Goal: Information Seeking & Learning: Learn about a topic

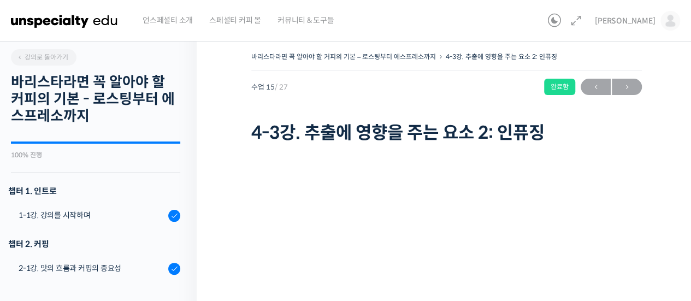
scroll to position [678, 0]
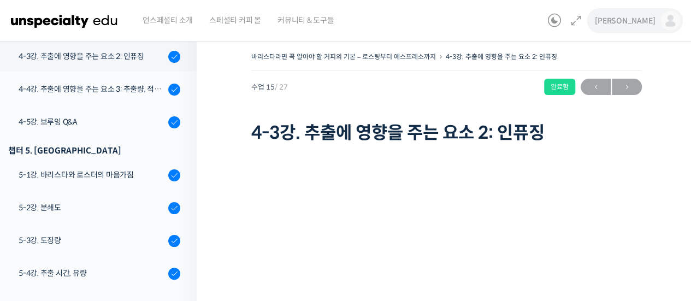
click at [672, 26] on img at bounding box center [670, 21] width 20 height 20
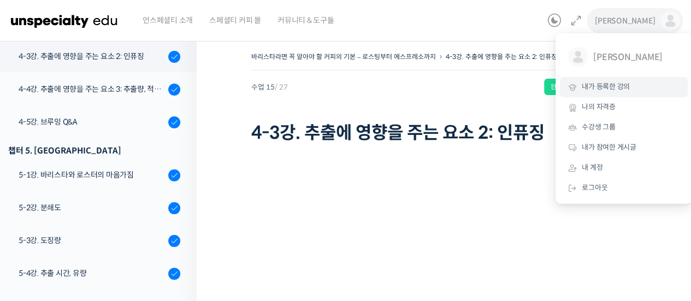
click at [614, 88] on span "내가 등록한 강의" at bounding box center [606, 86] width 48 height 9
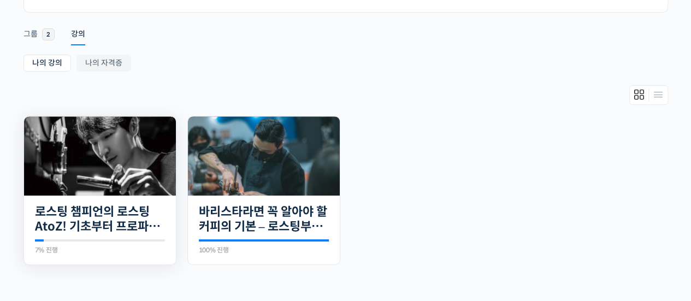
click at [103, 180] on img at bounding box center [100, 155] width 152 height 79
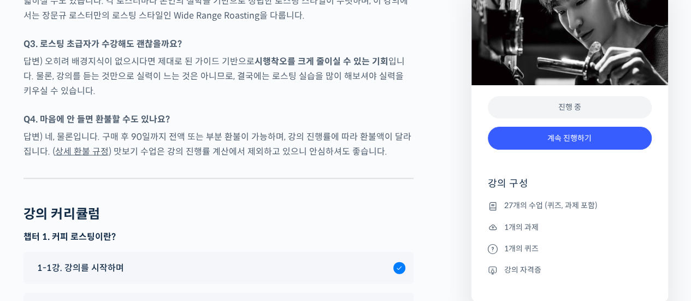
scroll to position [5351, 0]
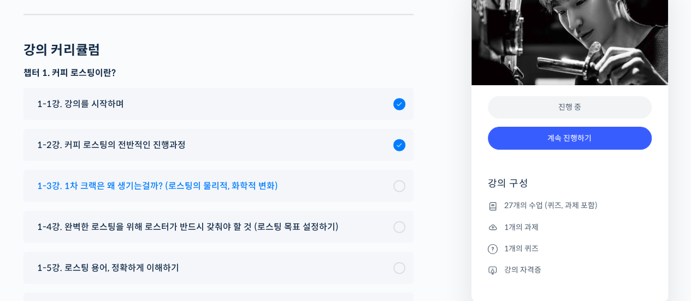
click at [341, 170] on div "1-3강. 1차 크랙은 왜 생기는걸까? (로스팅의 물리적, 화학적 변화)" at bounding box center [218, 186] width 390 height 32
click at [387, 179] on div "1-3강. 1차 크랙은 왜 생기는걸까? (로스팅의 물리적, 화학적 변화)" at bounding box center [212, 186] width 361 height 15
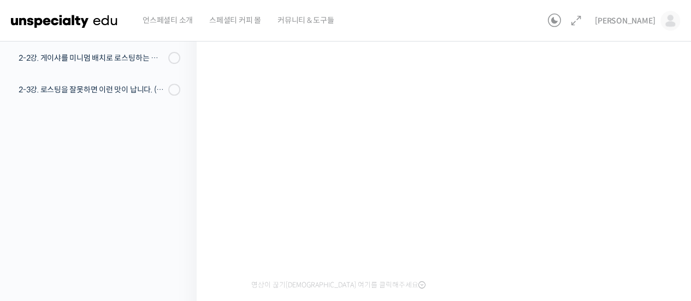
scroll to position [218, 0]
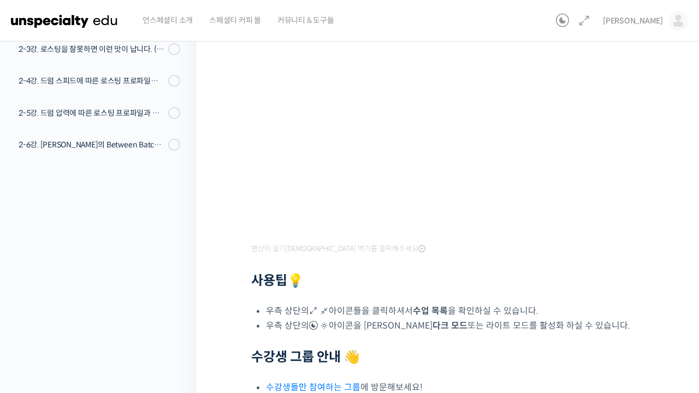
click at [510, 188] on iframe at bounding box center [349, 196] width 699 height 393
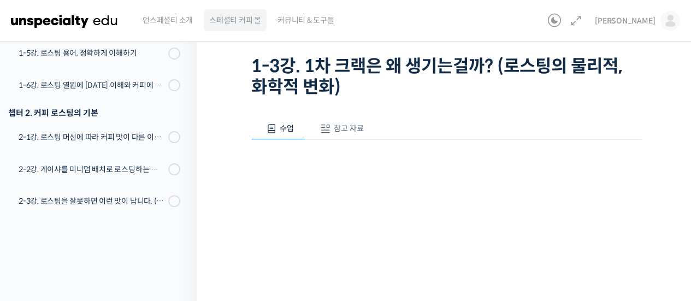
scroll to position [0, 0]
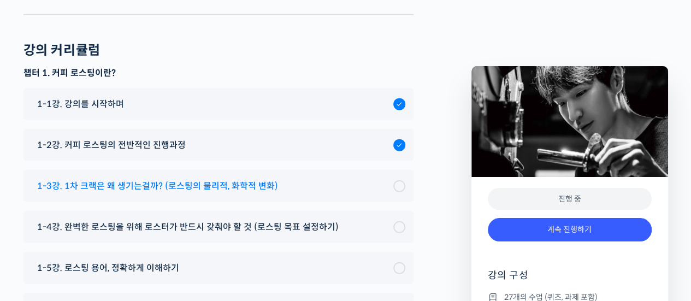
click at [230, 179] on span "1-3강. 1차 크랙은 왜 생기는걸까? (로스팅의 물리적, 화학적 변화)" at bounding box center [157, 186] width 241 height 15
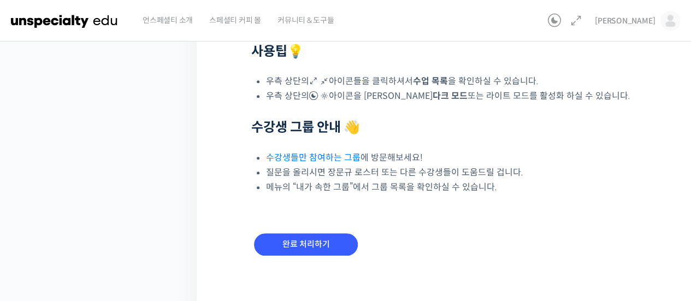
scroll to position [447, 0]
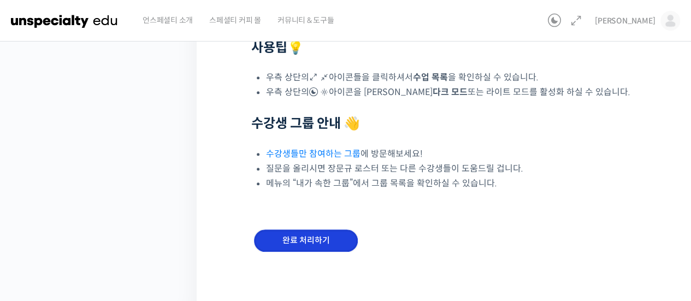
click at [318, 244] on input "완료 처리하기" at bounding box center [306, 240] width 104 height 22
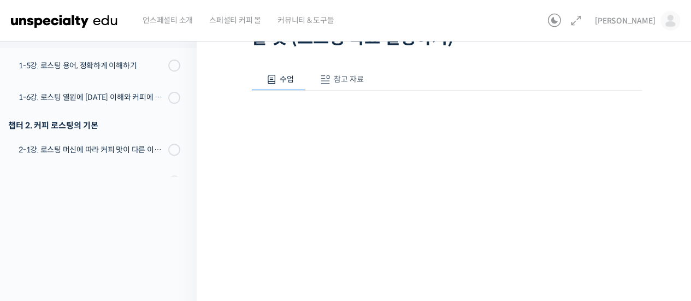
scroll to position [164, 0]
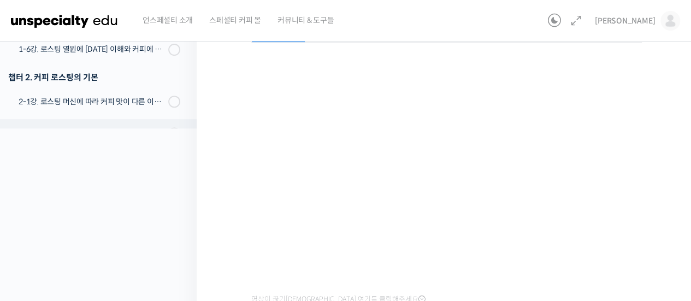
click at [186, 124] on link "2-2강. 게이샤를 미니멈 배치로 로스팅하는 이유 (로스터기 용량과 배치 사이즈)" at bounding box center [96, 133] width 202 height 28
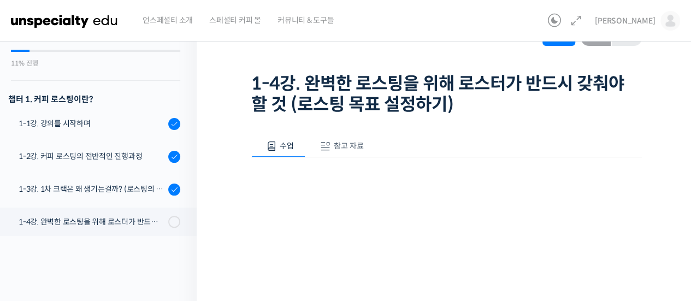
scroll to position [26, 0]
